Goal: Task Accomplishment & Management: Manage account settings

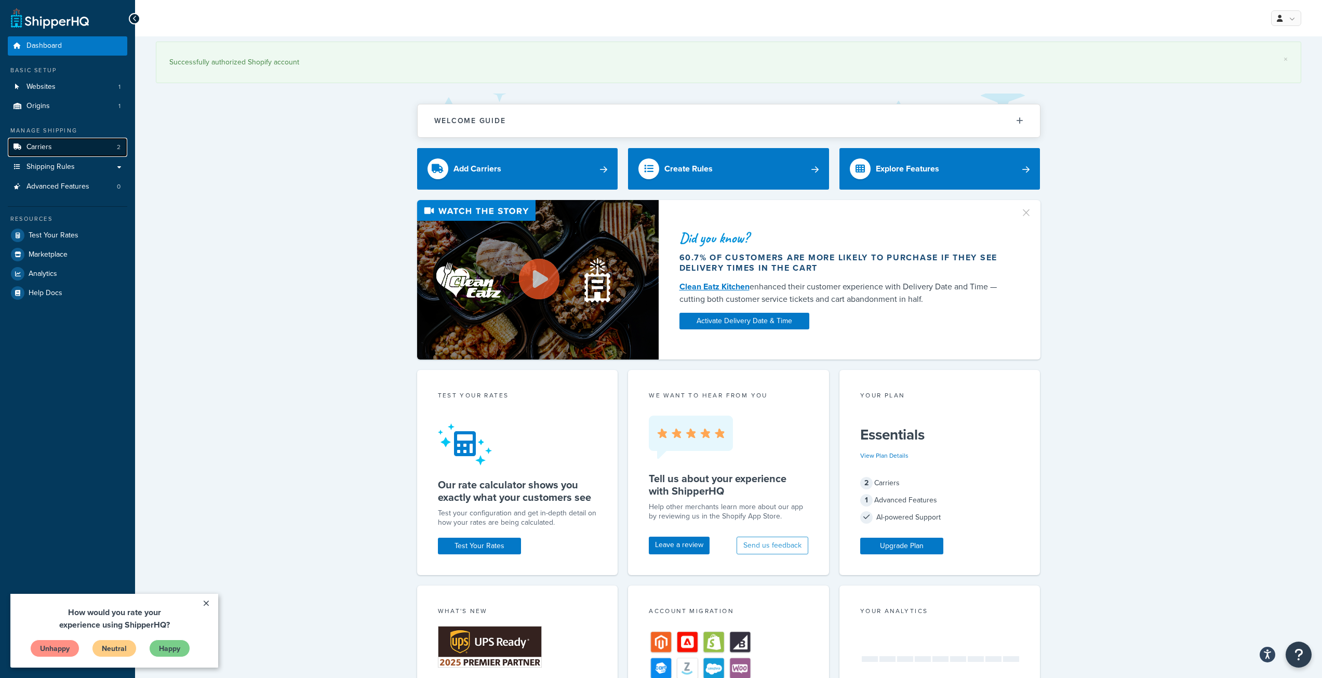
click at [34, 144] on span "Carriers" at bounding box center [38, 147] width 25 height 9
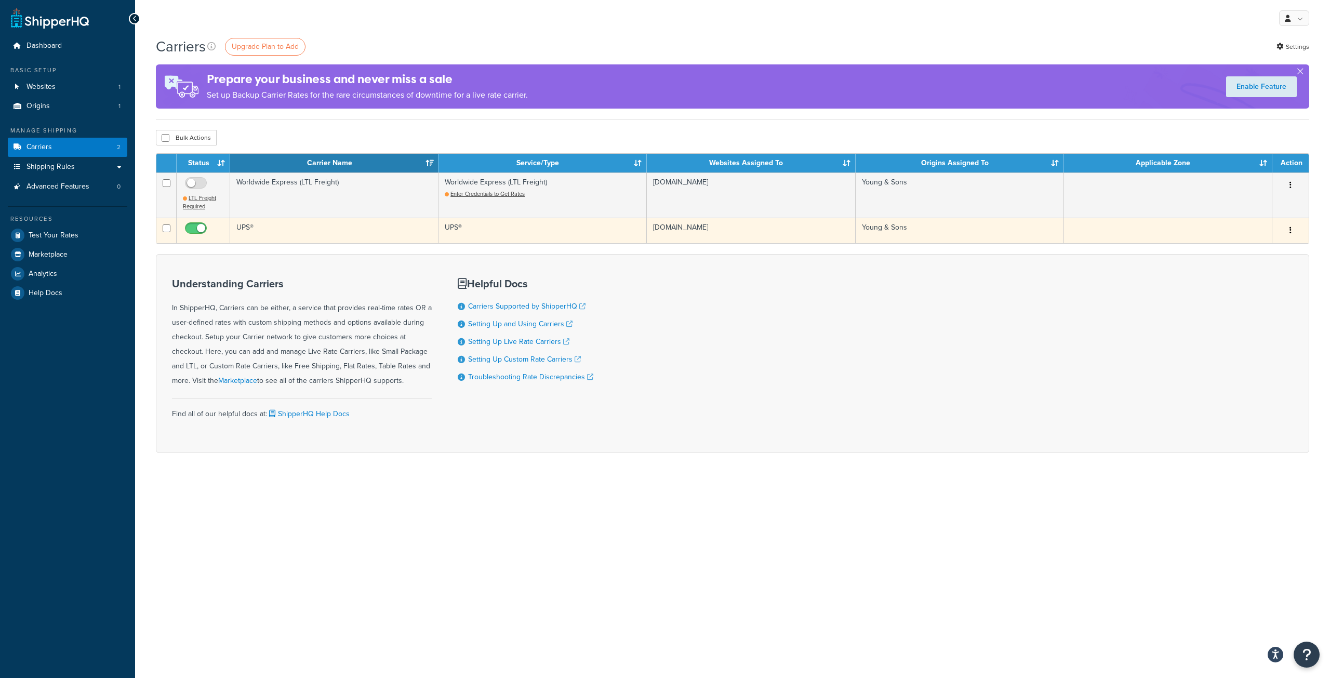
click at [365, 232] on td "UPS®" at bounding box center [334, 230] width 208 height 25
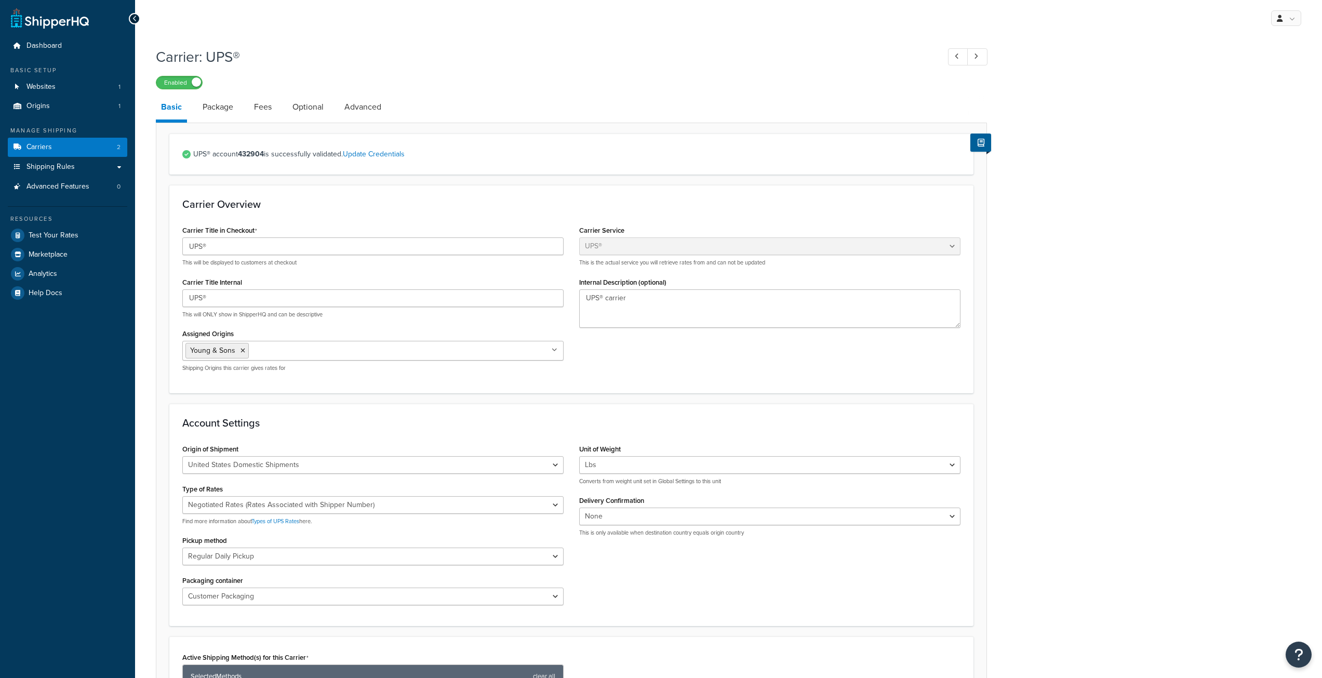
select select "ups"
click at [234, 109] on link "Package" at bounding box center [217, 107] width 41 height 25
